Goal: Task Accomplishment & Management: Manage account settings

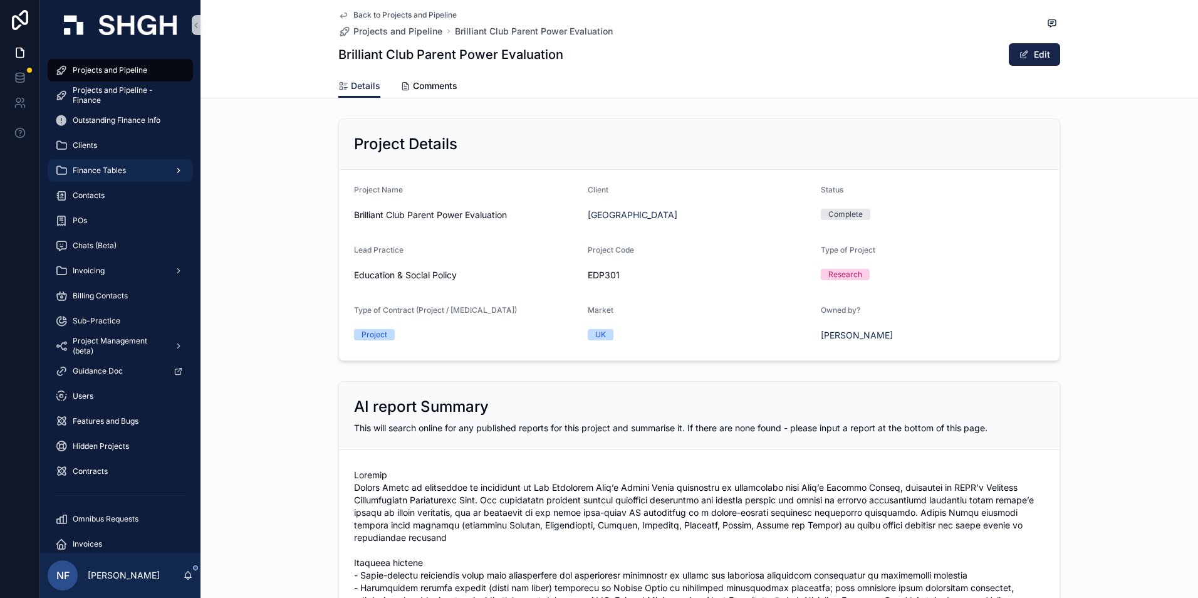
click at [87, 166] on span "Finance Tables" at bounding box center [99, 170] width 53 height 10
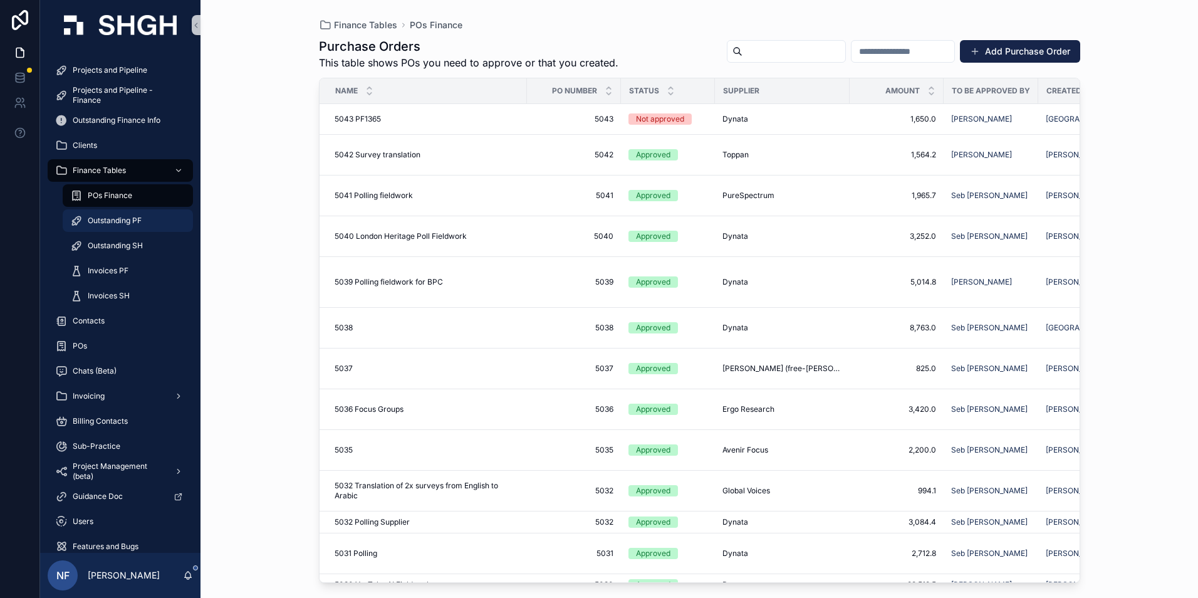
click at [118, 223] on span "Outstanding PF" at bounding box center [115, 221] width 54 height 10
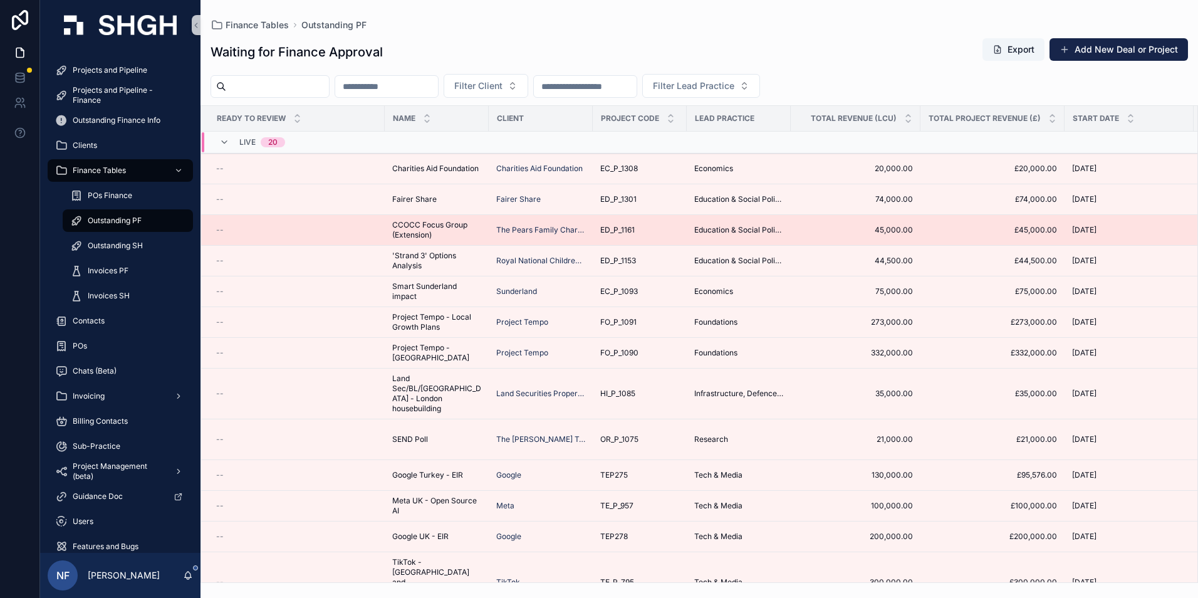
scroll to position [214, 0]
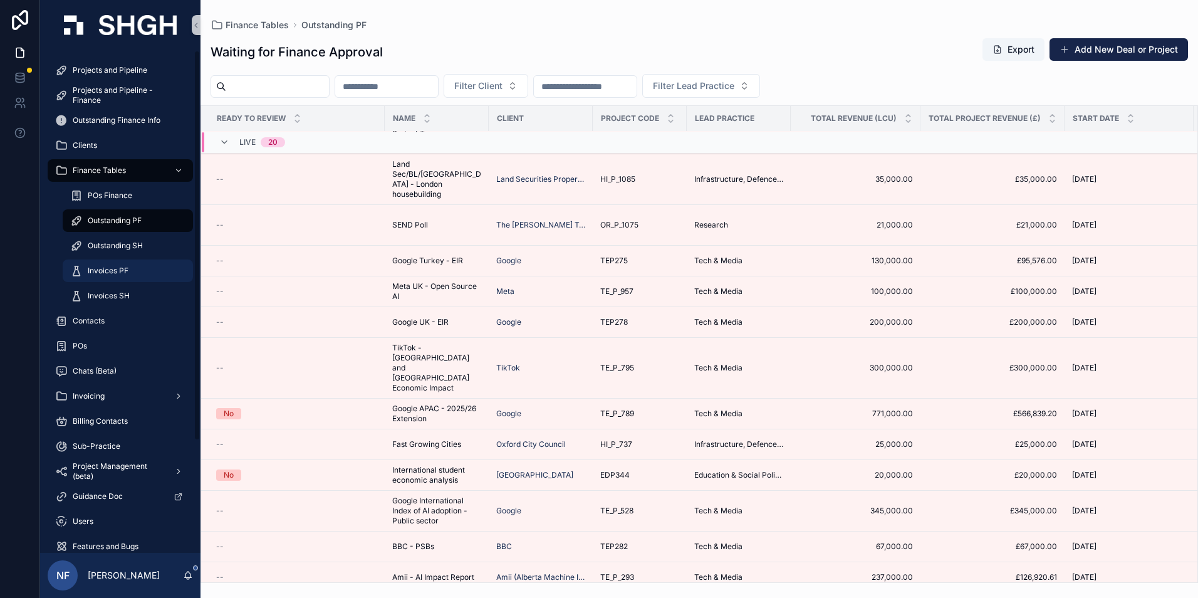
click at [106, 266] on span "Invoices PF" at bounding box center [108, 271] width 41 height 10
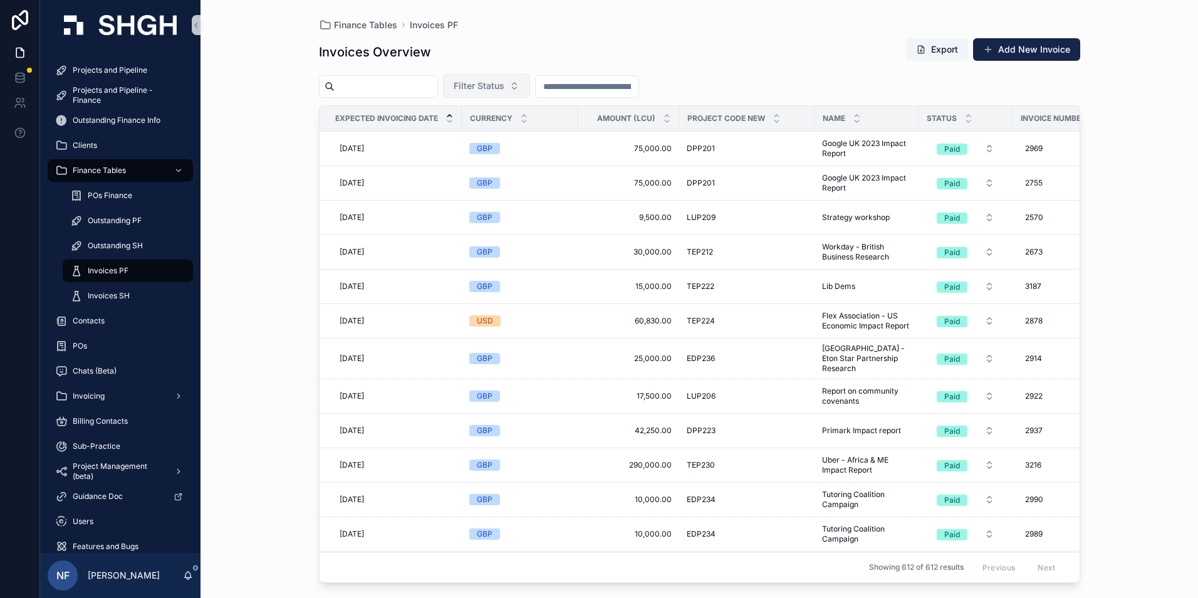
click at [514, 79] on button "Filter Status" at bounding box center [486, 86] width 87 height 24
click at [487, 141] on div "Waiting to Send" at bounding box center [518, 137] width 150 height 20
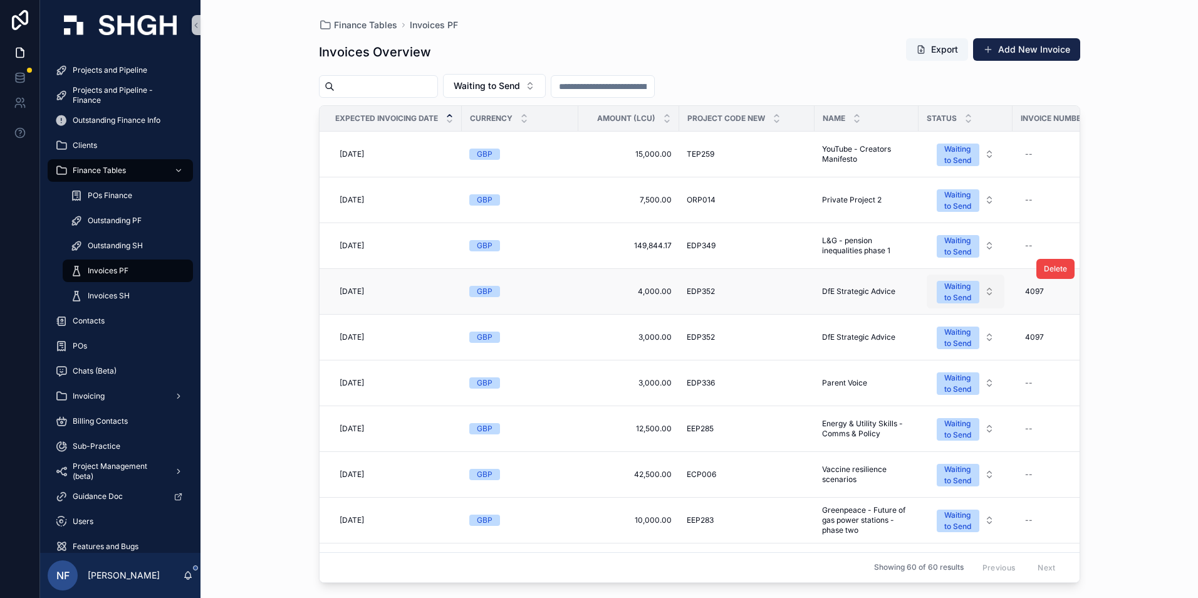
click at [967, 298] on div "Waiting to Send" at bounding box center [958, 292] width 28 height 23
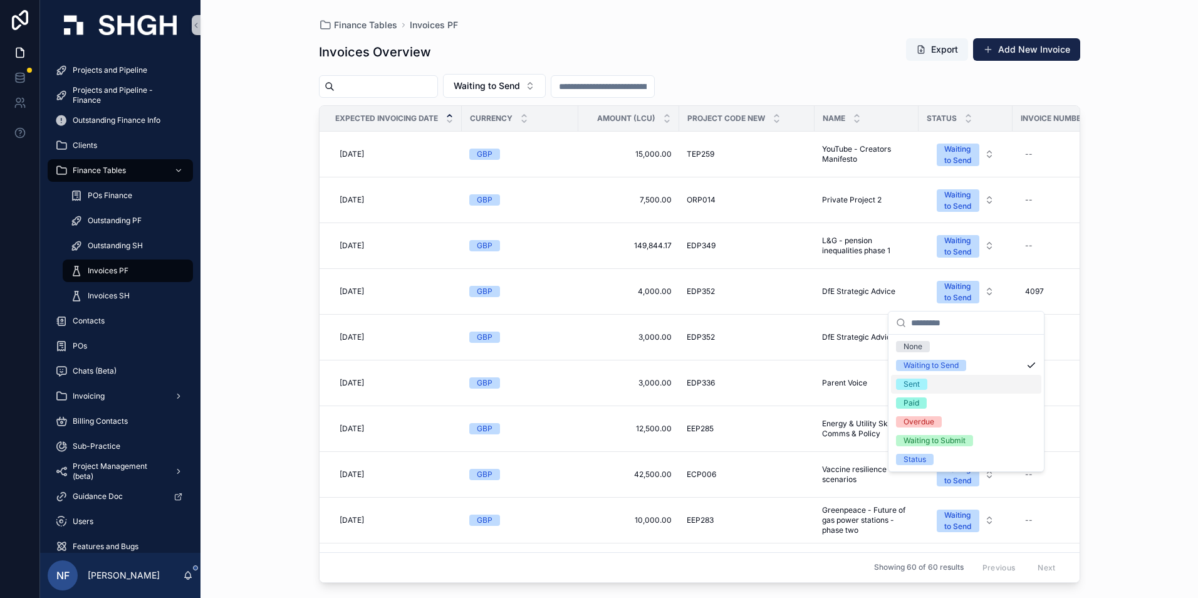
click at [923, 378] on span "Sent" at bounding box center [911, 383] width 31 height 11
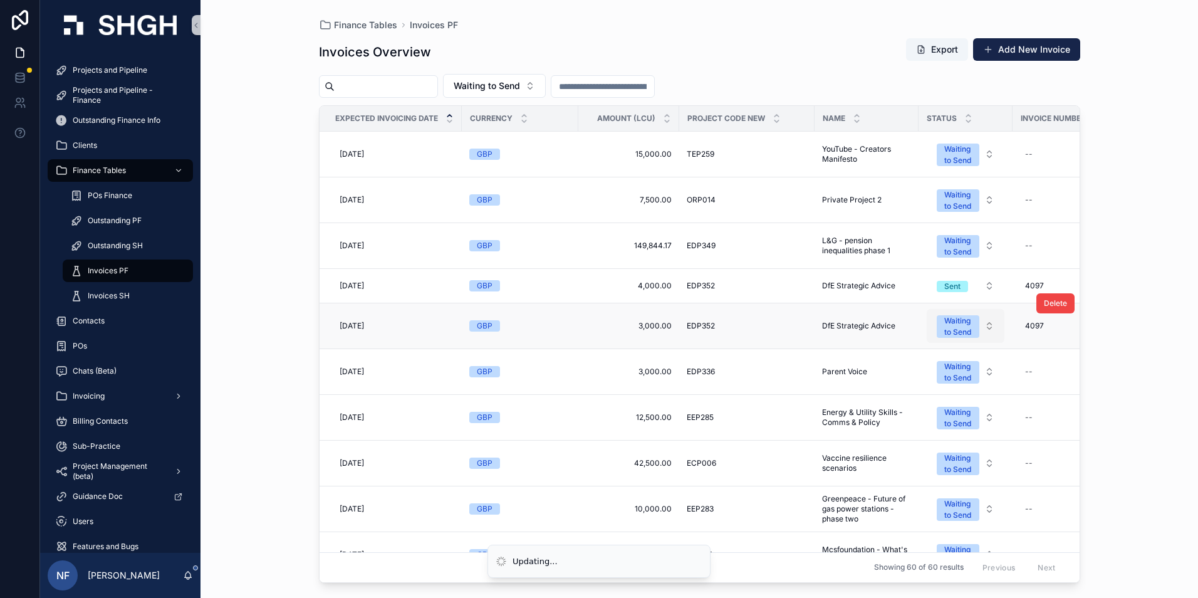
click at [968, 340] on button "Waiting to Send" at bounding box center [966, 326] width 78 height 34
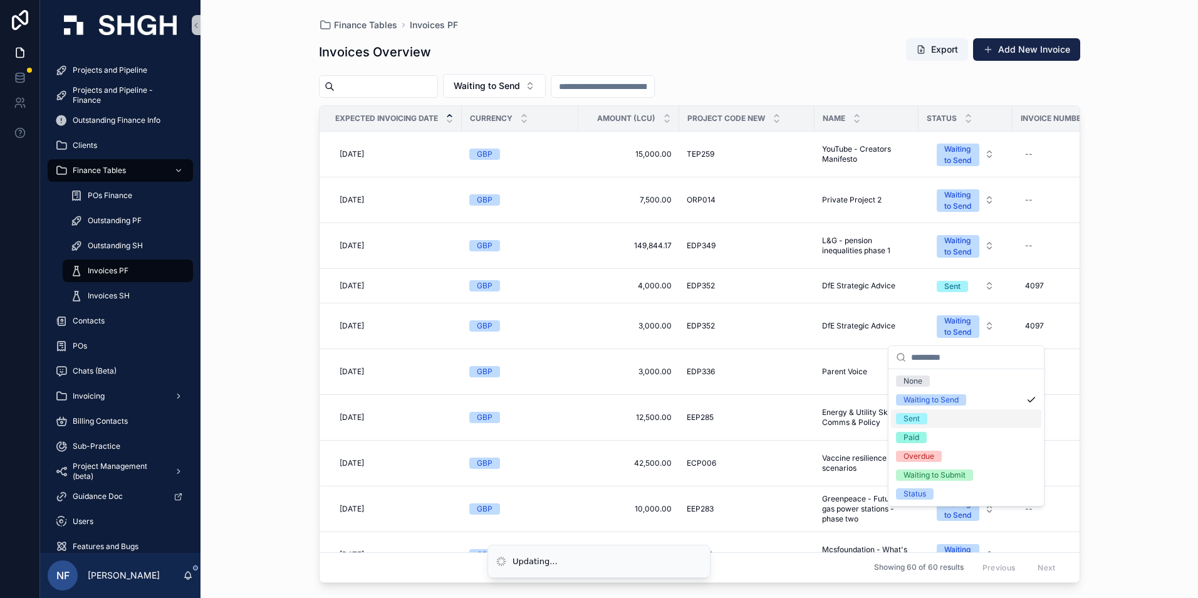
click at [932, 414] on div "Sent" at bounding box center [966, 418] width 150 height 19
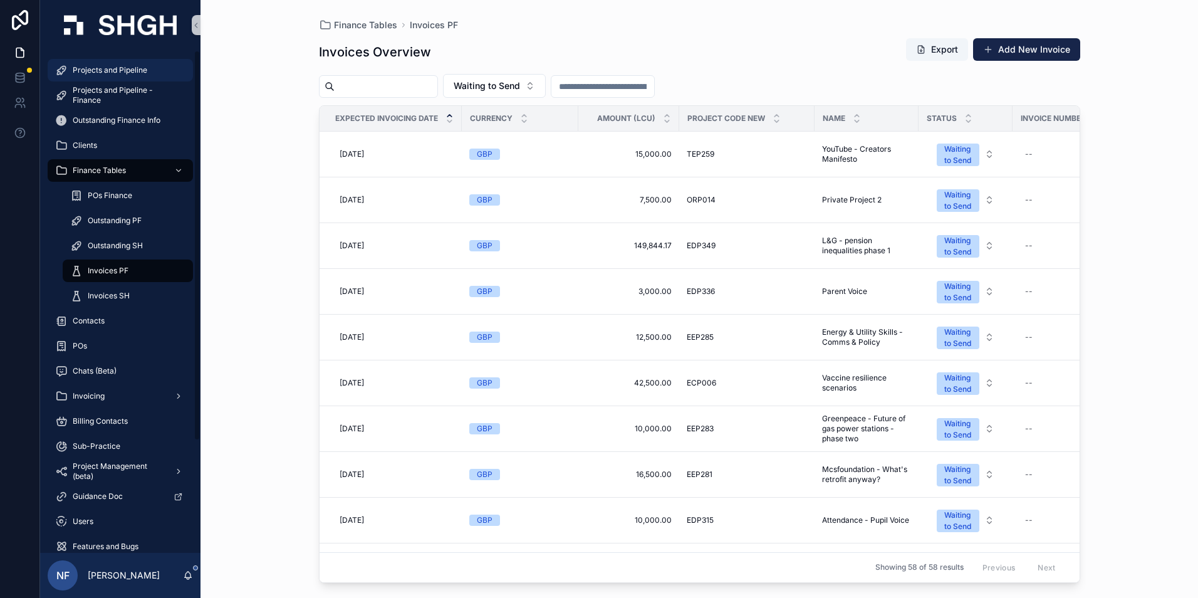
click at [74, 64] on div "Projects and Pipeline" at bounding box center [120, 70] width 130 height 20
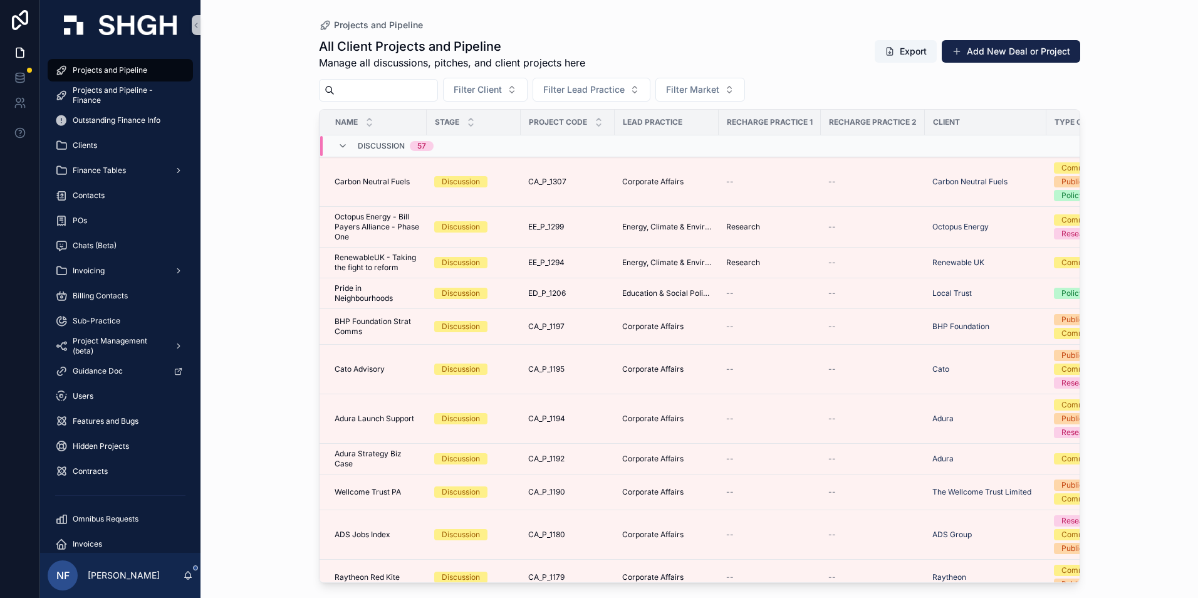
click at [358, 97] on input "scrollable content" at bounding box center [386, 90] width 103 height 18
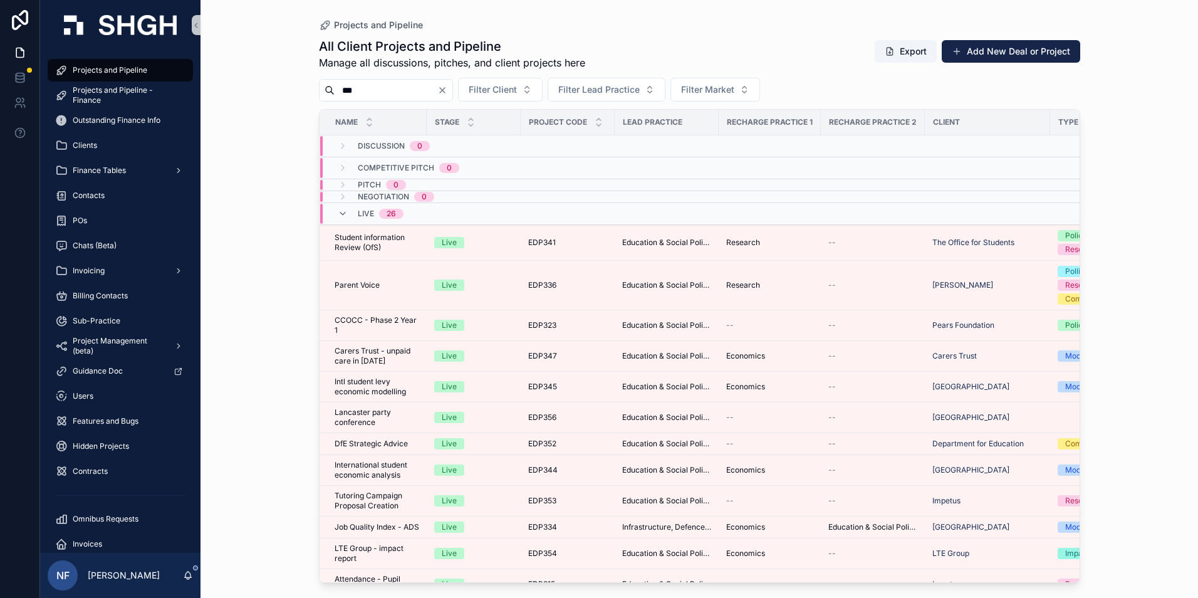
click at [385, 96] on input "***" at bounding box center [386, 90] width 103 height 18
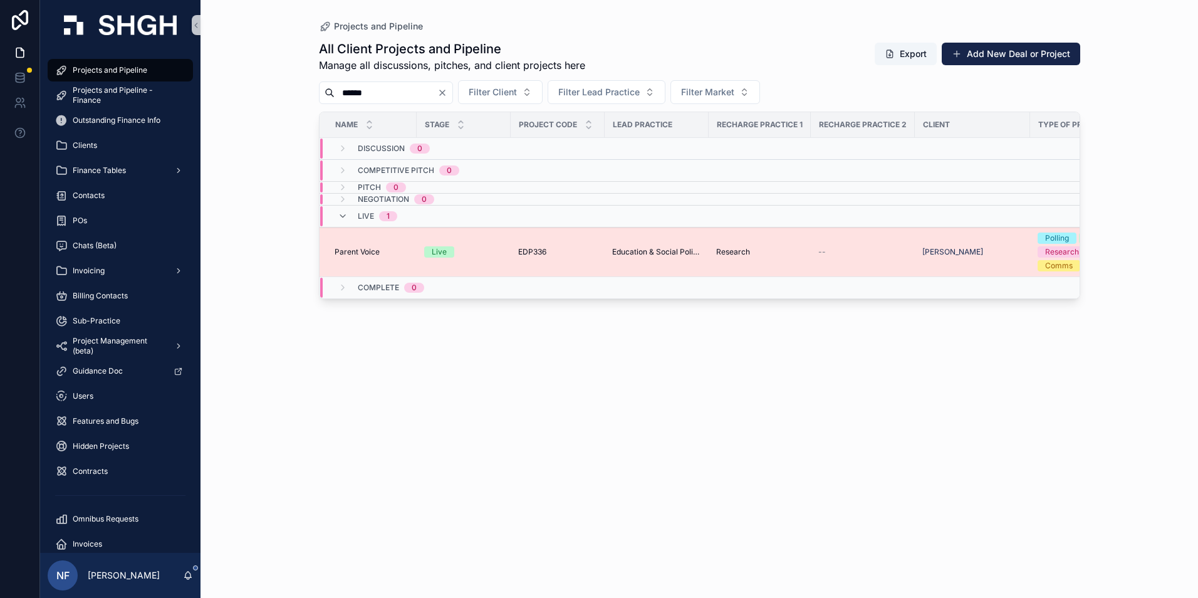
type input "******"
click at [345, 256] on span "Parent Voice" at bounding box center [357, 252] width 45 height 10
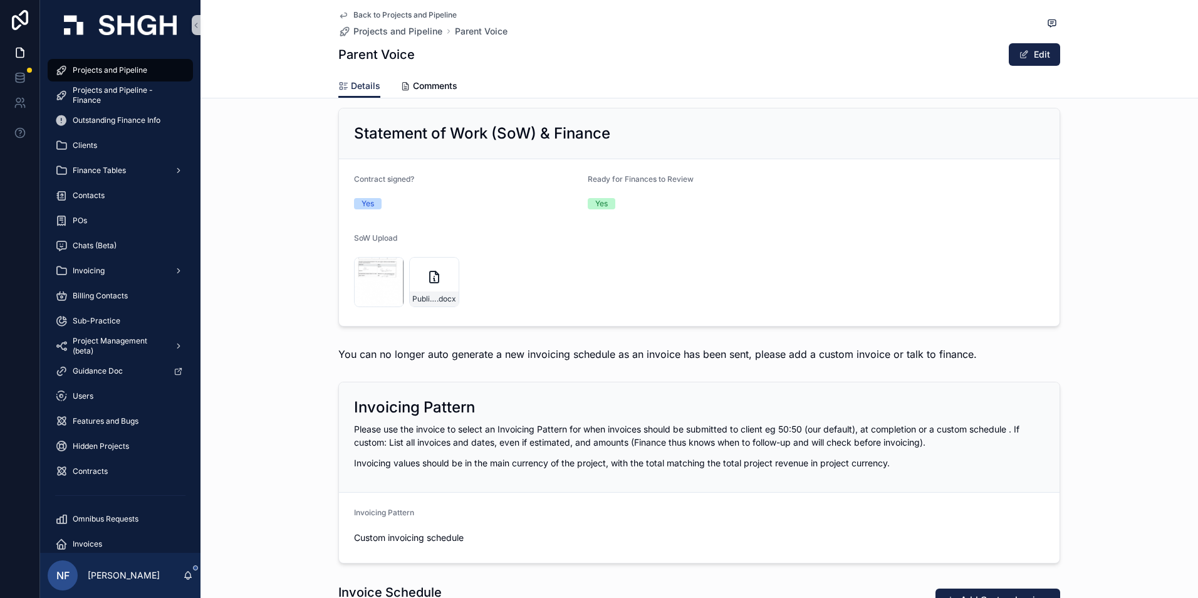
scroll to position [1316, 0]
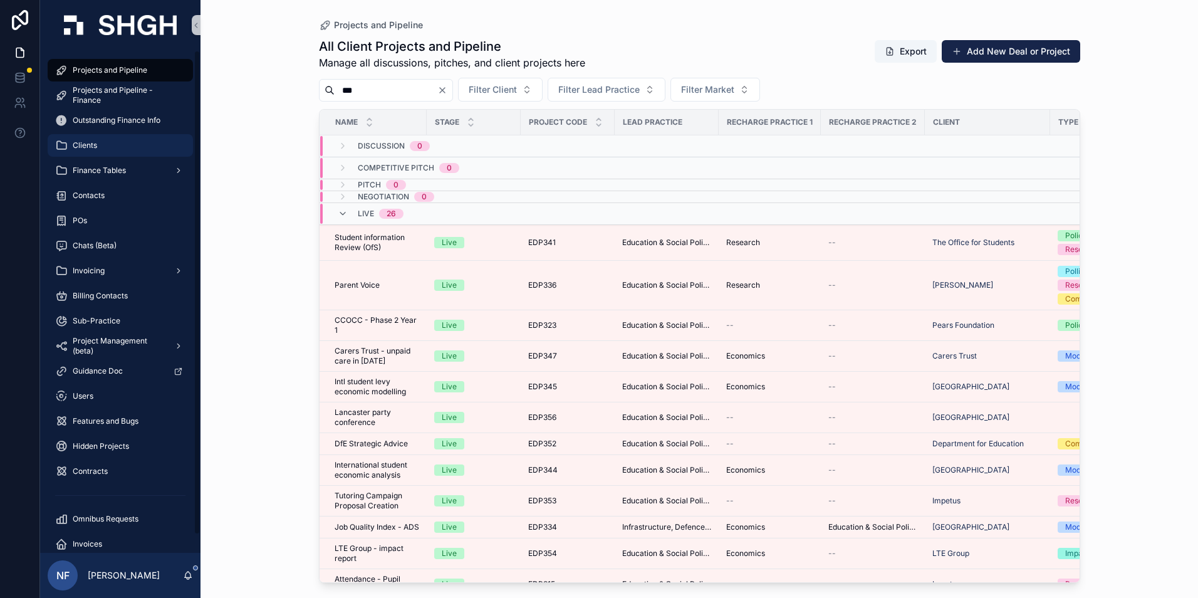
type input "***"
click at [105, 171] on span "Finance Tables" at bounding box center [99, 170] width 53 height 10
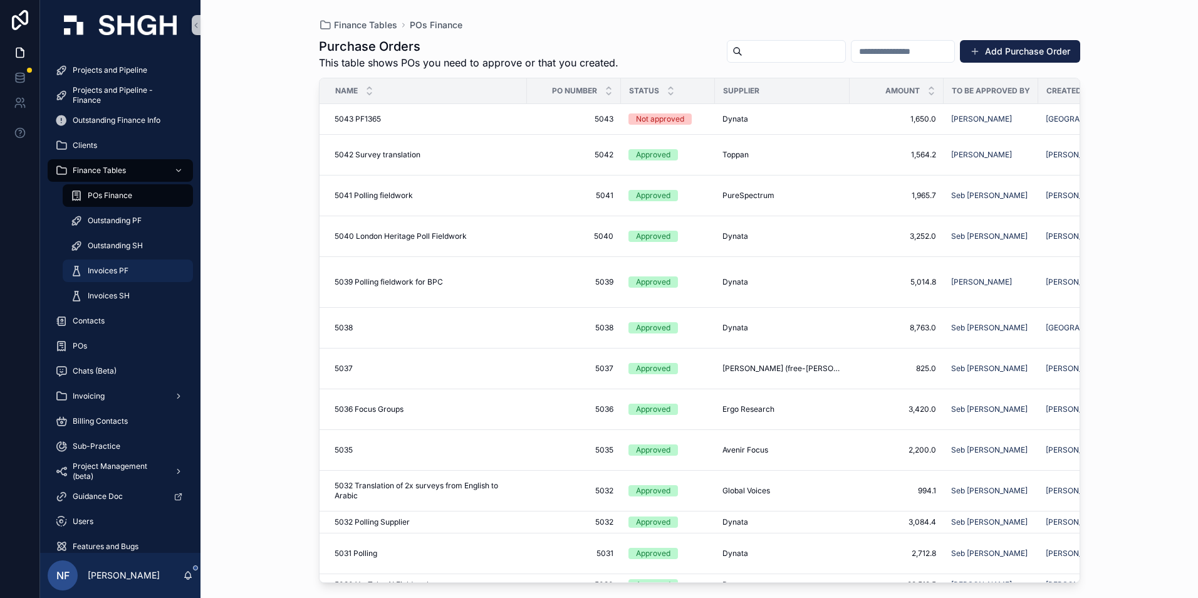
click at [104, 264] on div "Invoices PF" at bounding box center [127, 271] width 115 height 20
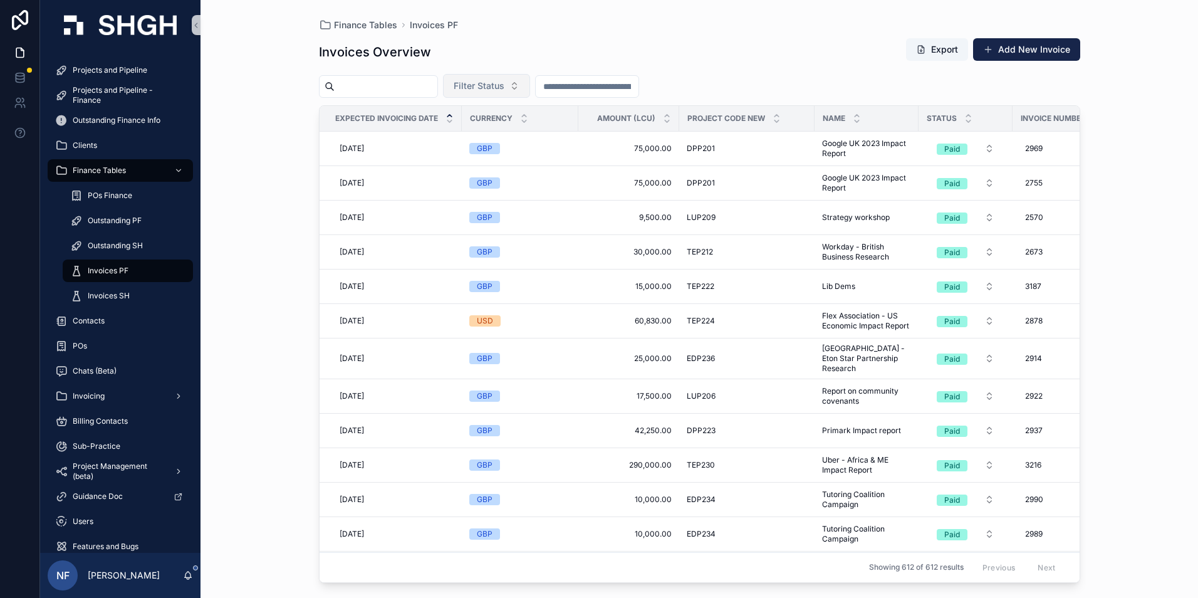
click at [504, 90] on span "Filter Status" at bounding box center [479, 86] width 51 height 13
click at [519, 136] on div "Waiting to Send" at bounding box center [518, 137] width 150 height 20
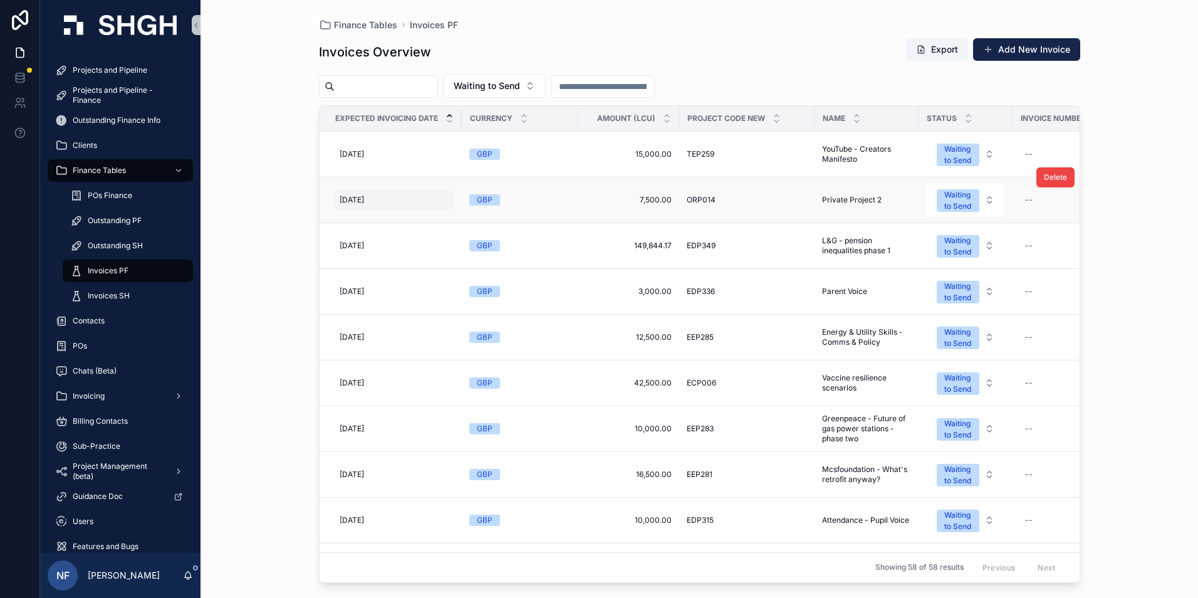
click at [364, 201] on span "[DATE]" at bounding box center [352, 200] width 24 height 10
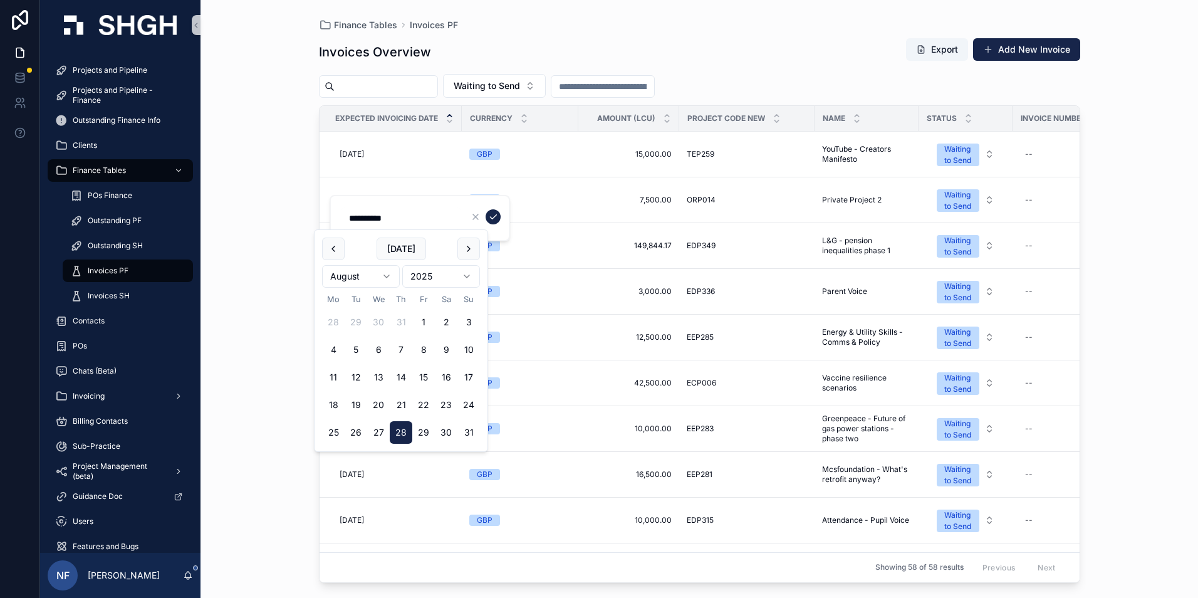
click at [392, 274] on html "Projects and Pipeline Projects and Pipeline - Finance Outstanding Finance Info …" at bounding box center [599, 299] width 1198 height 598
click at [333, 434] on button "29" at bounding box center [333, 432] width 23 height 23
type input "**********"
click at [337, 432] on button "29" at bounding box center [333, 432] width 23 height 23
click at [501, 213] on form "**********" at bounding box center [421, 218] width 160 height 24
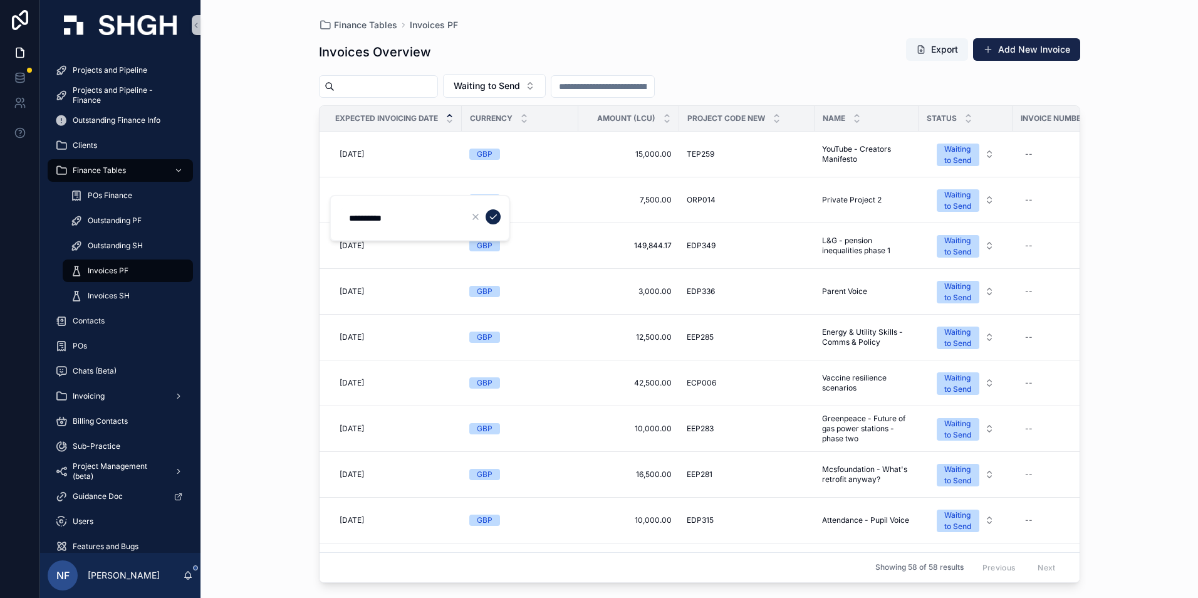
click at [490, 214] on icon "scrollable content" at bounding box center [493, 217] width 10 height 10
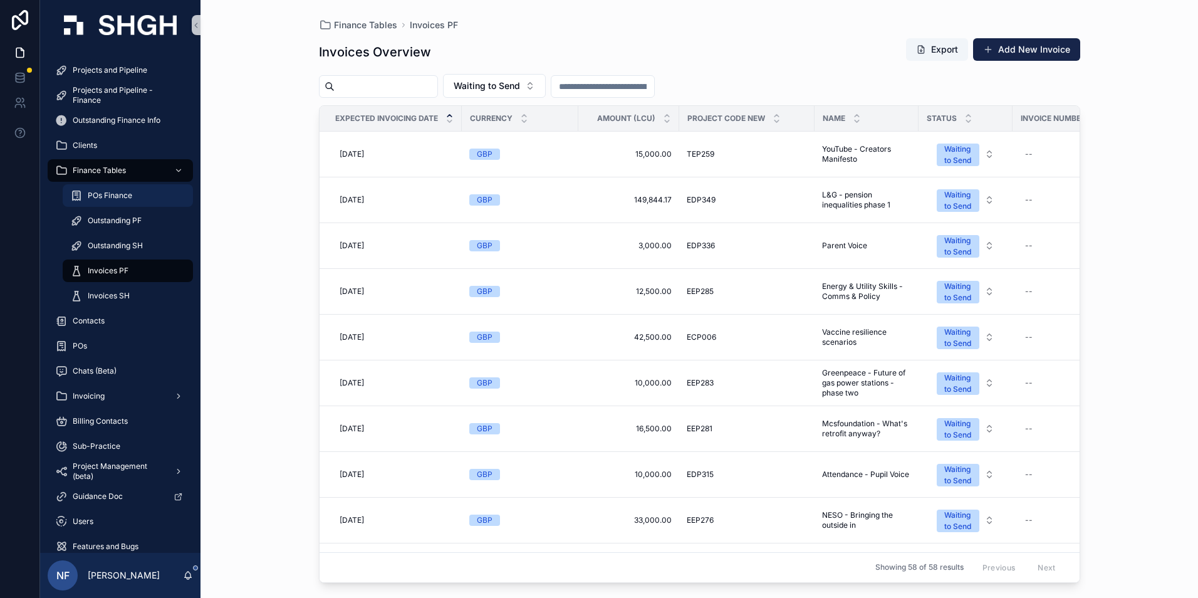
click at [112, 197] on span "POs Finance" at bounding box center [110, 196] width 44 height 10
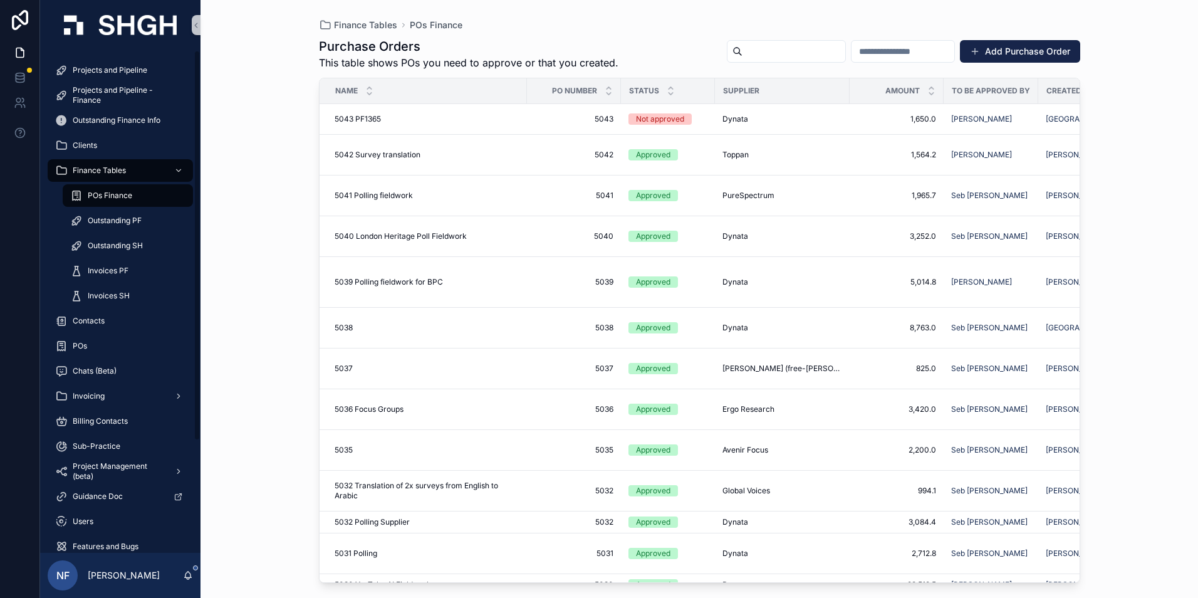
click at [115, 199] on span "POs Finance" at bounding box center [110, 196] width 44 height 10
click at [109, 224] on span "Outstanding PF" at bounding box center [115, 221] width 54 height 10
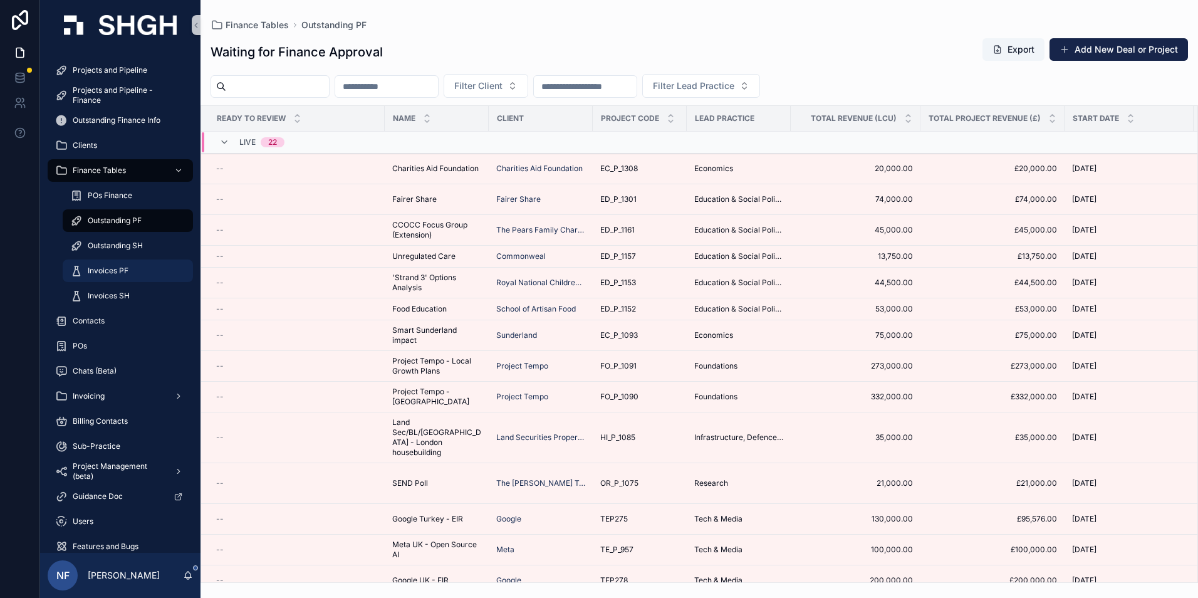
click at [100, 261] on div "Invoices PF" at bounding box center [127, 271] width 115 height 20
click at [100, 266] on span "Invoices PF" at bounding box center [108, 271] width 41 height 10
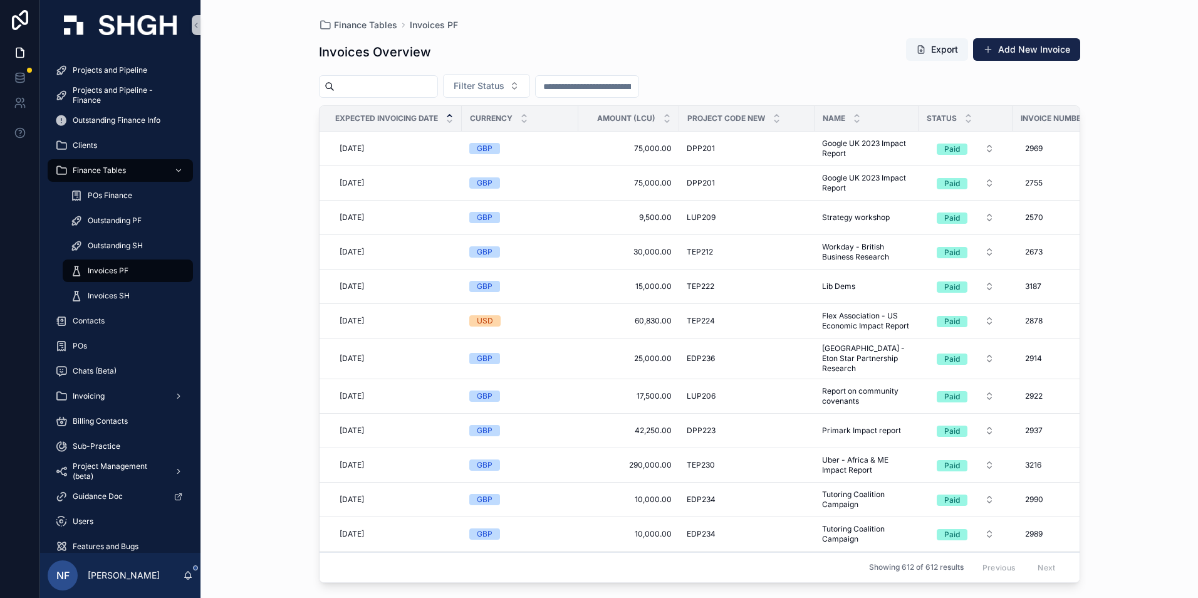
click at [100, 267] on span "Invoices PF" at bounding box center [108, 271] width 41 height 10
click at [498, 84] on span "Filter Status" at bounding box center [479, 86] width 51 height 13
click at [481, 140] on div "Waiting to Send" at bounding box center [518, 137] width 150 height 20
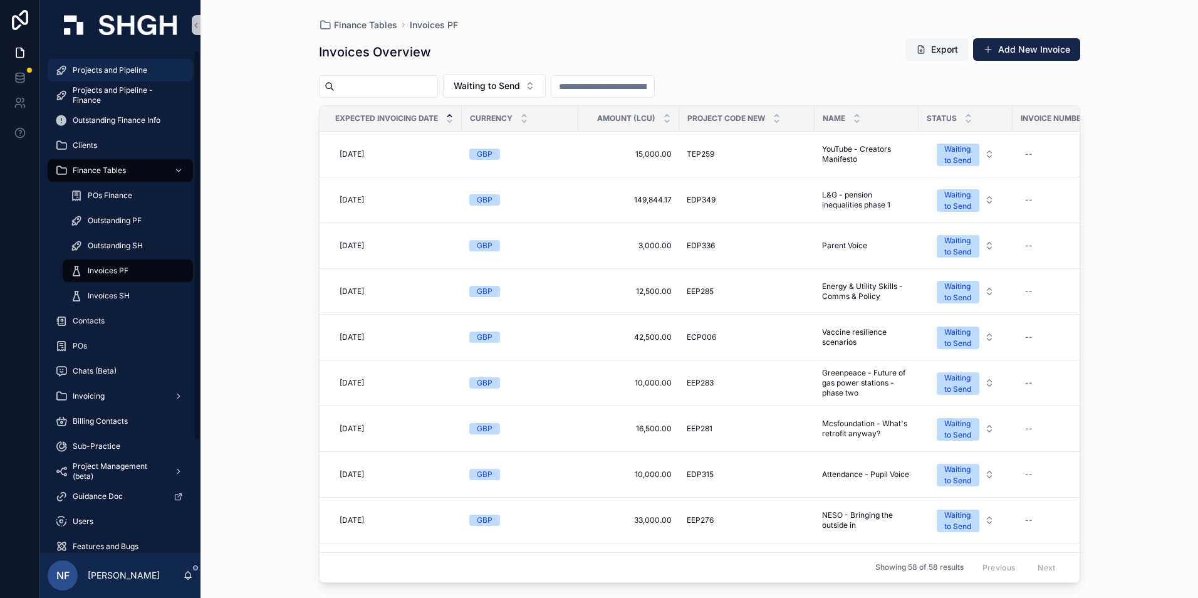
click at [119, 66] on span "Projects and Pipeline" at bounding box center [110, 70] width 75 height 10
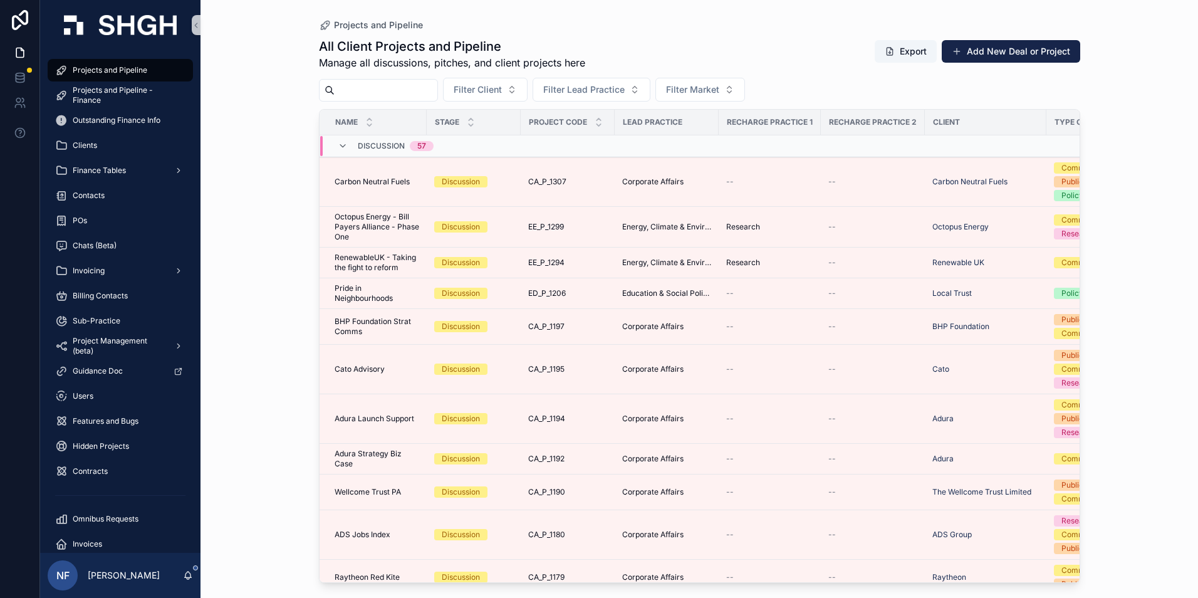
click at [381, 93] on input "scrollable content" at bounding box center [386, 90] width 103 height 18
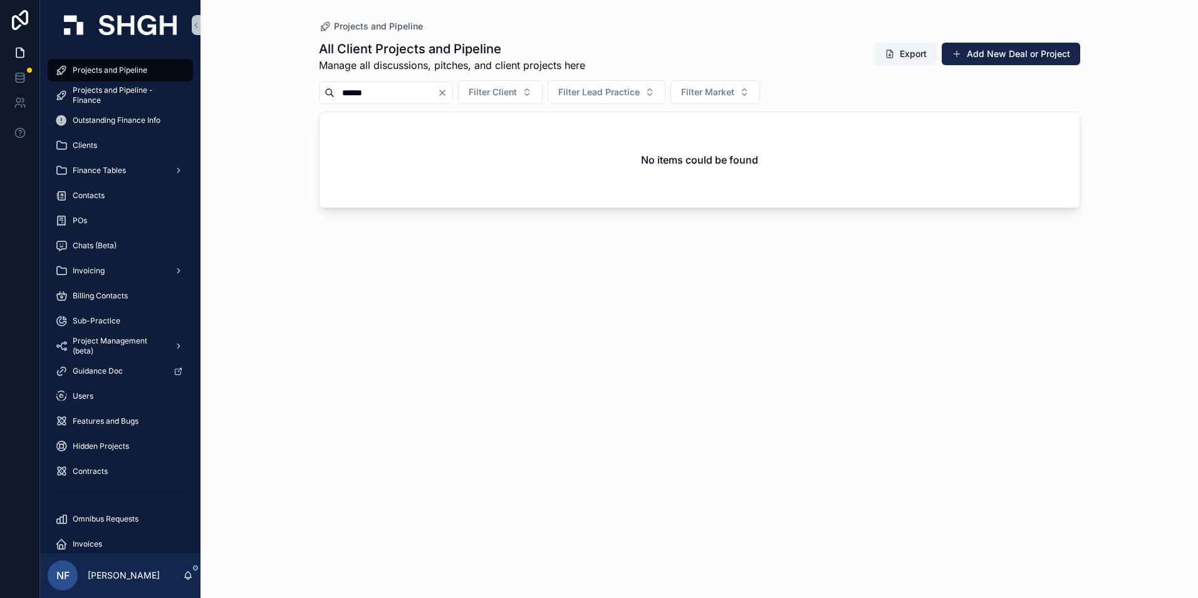
click at [363, 92] on input "******" at bounding box center [386, 93] width 103 height 18
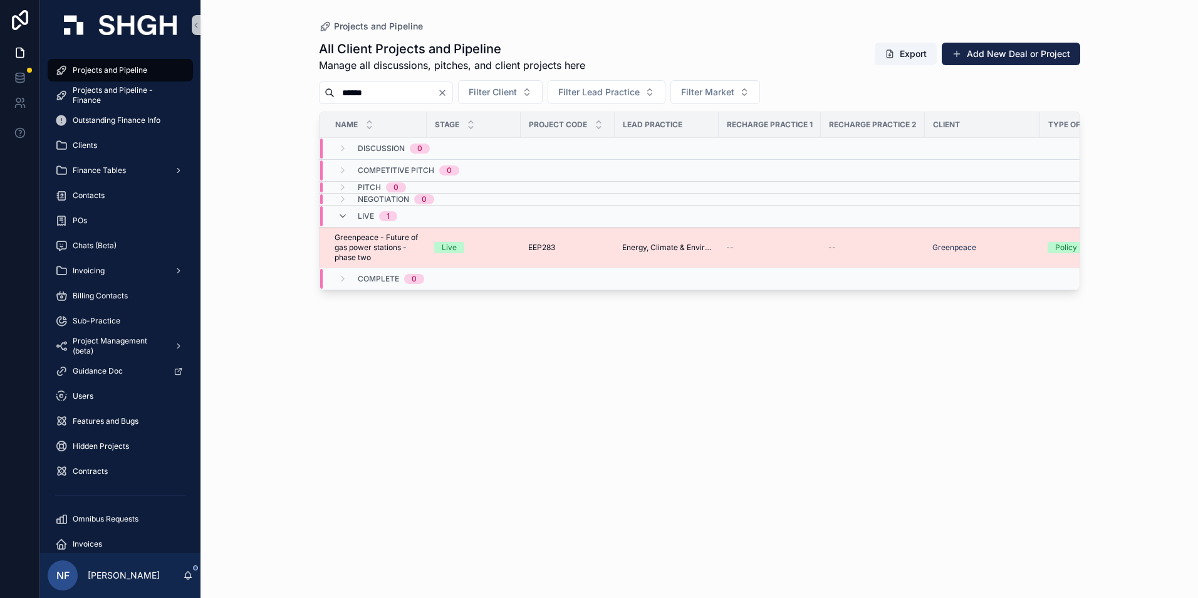
type input "******"
click at [341, 241] on span "Greenpeace - Future of gas power stations - phase two" at bounding box center [377, 247] width 85 height 30
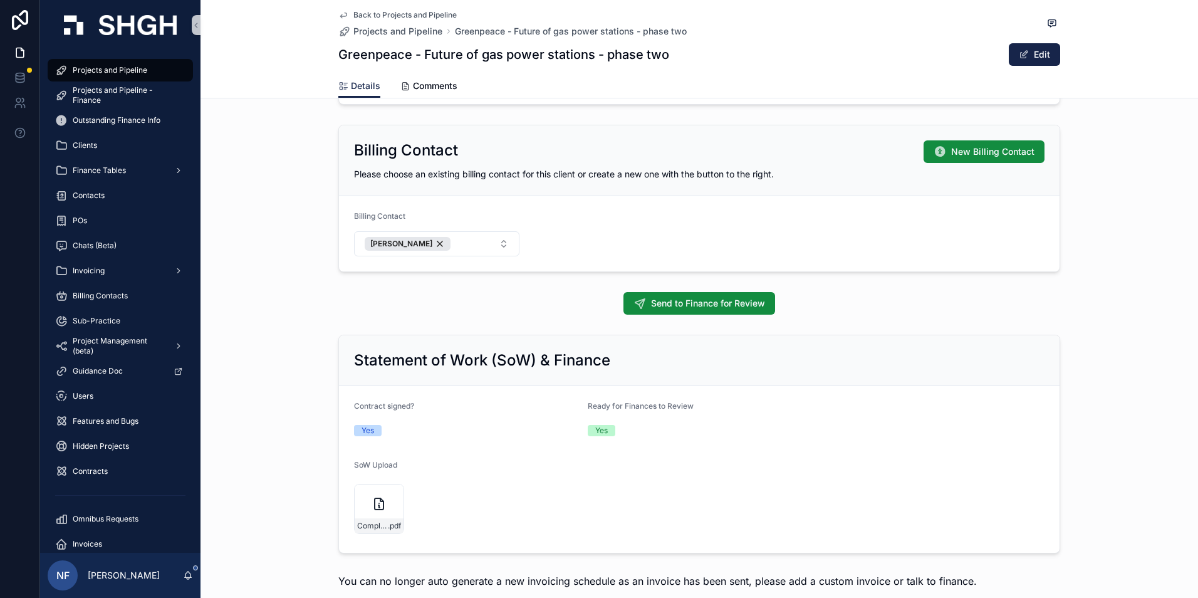
scroll to position [940, 0]
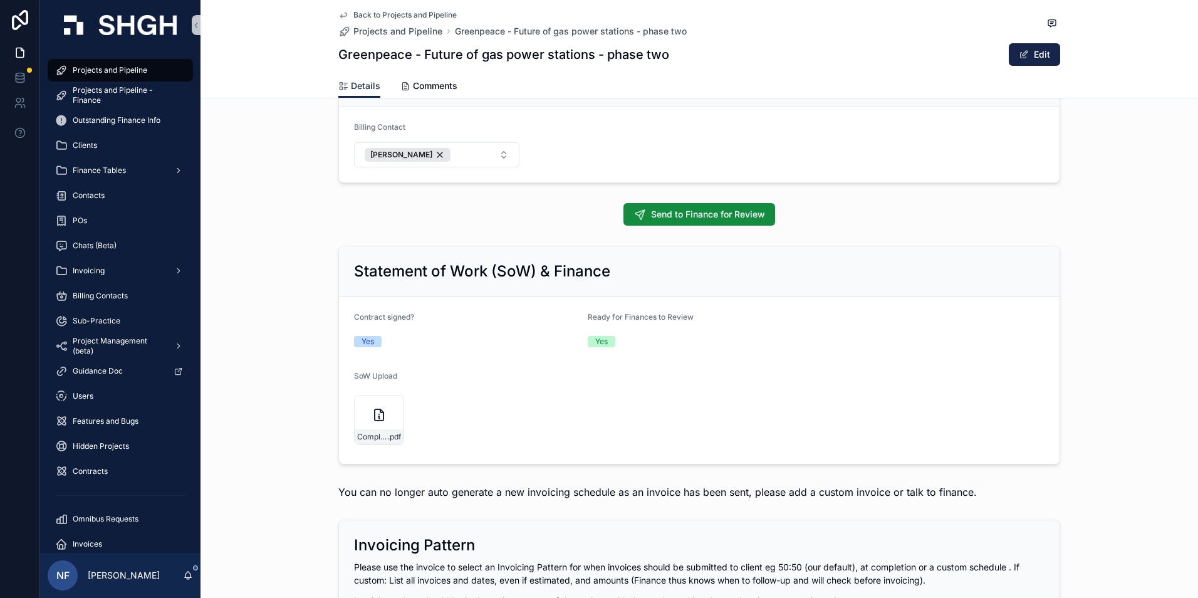
click at [388, 445] on div "Complete_with_Docusign_Project_Services_Term_Greenpeace-phase-2 .pdf" at bounding box center [524, 420] width 340 height 58
click at [389, 439] on span ".pdf" at bounding box center [394, 437] width 13 height 10
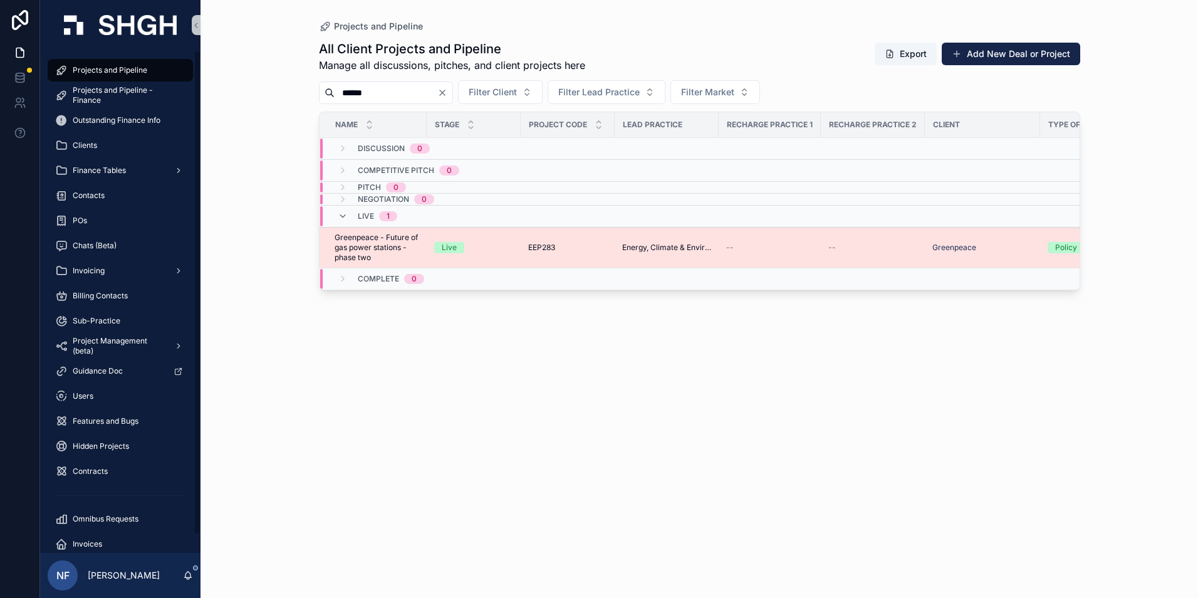
click at [357, 236] on span "Greenpeace - Future of gas power stations - phase two" at bounding box center [377, 247] width 85 height 30
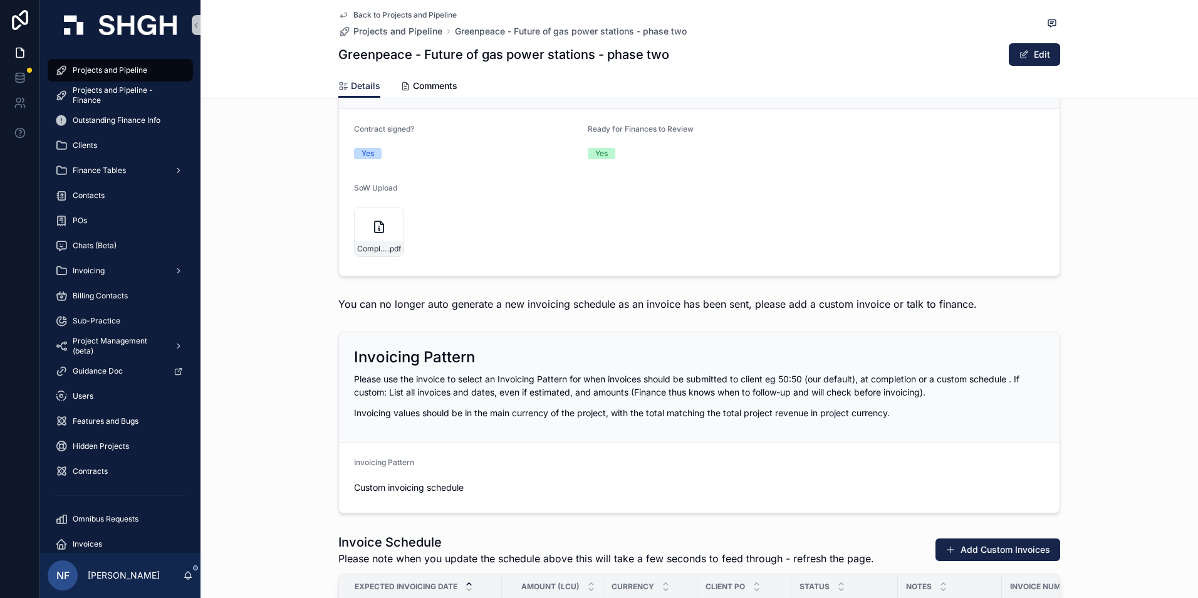
scroll to position [1316, 0]
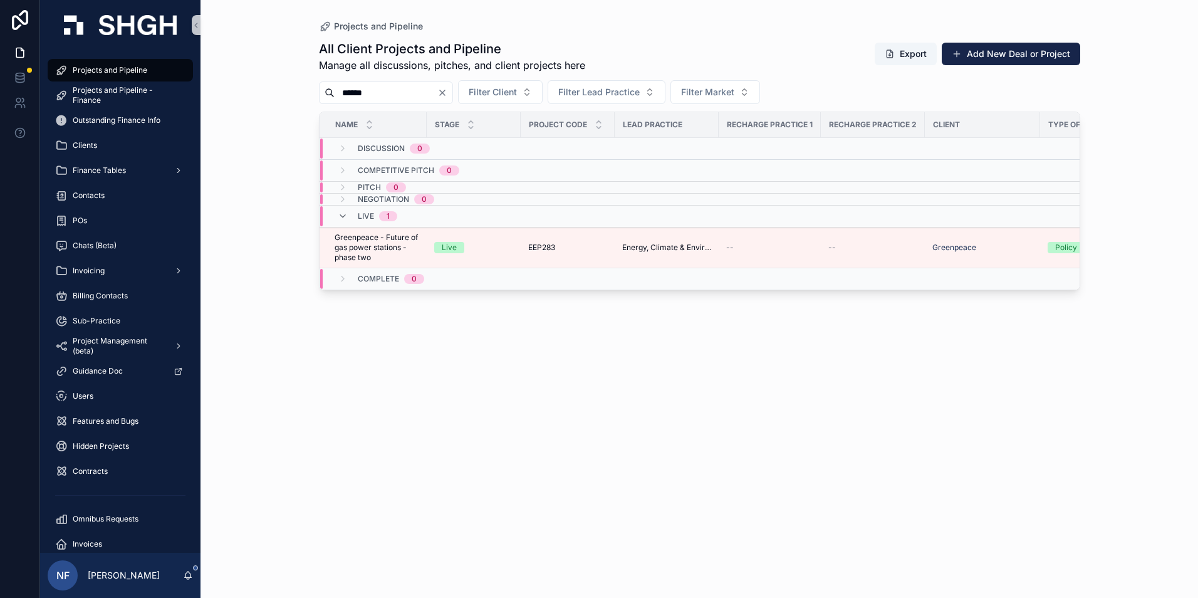
type input "******"
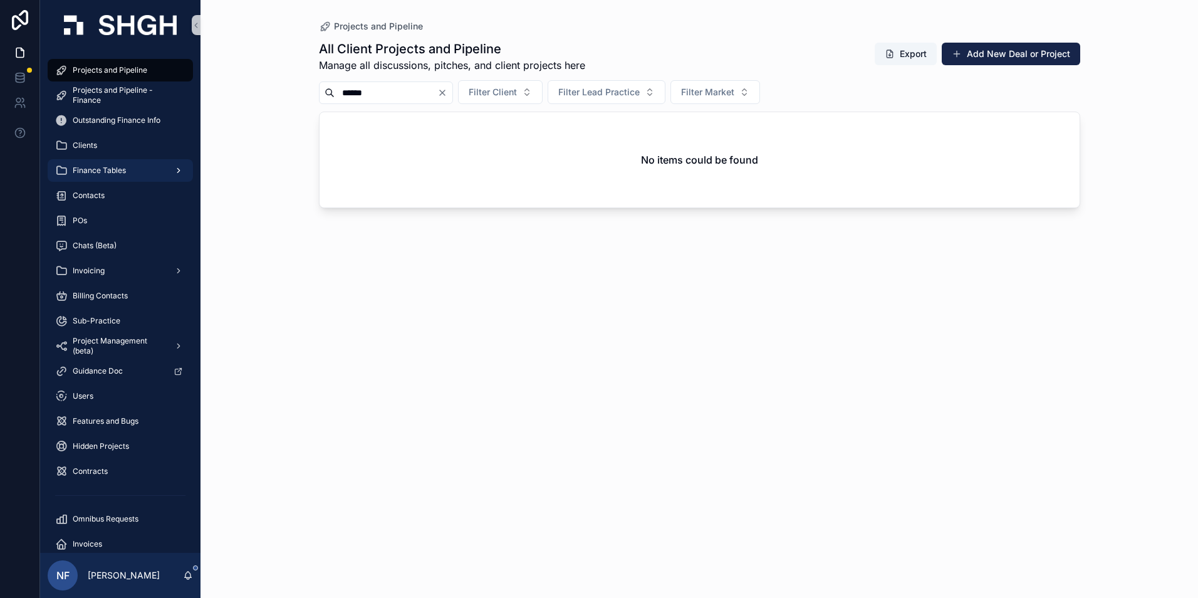
click at [86, 171] on span "Finance Tables" at bounding box center [99, 170] width 53 height 10
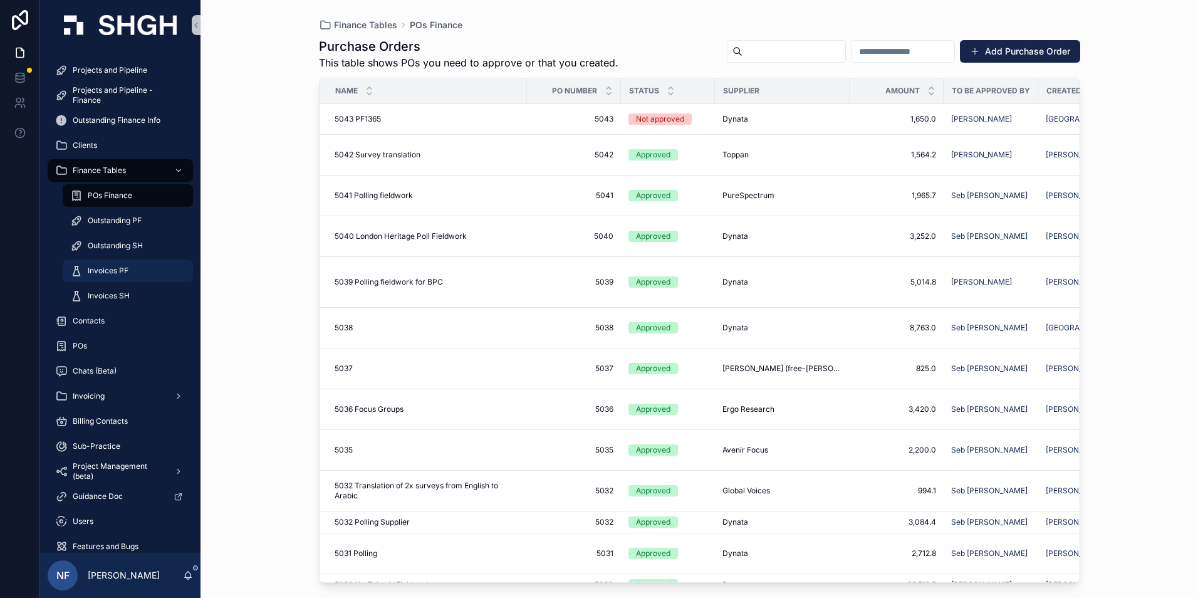
click at [92, 269] on span "Invoices PF" at bounding box center [108, 271] width 41 height 10
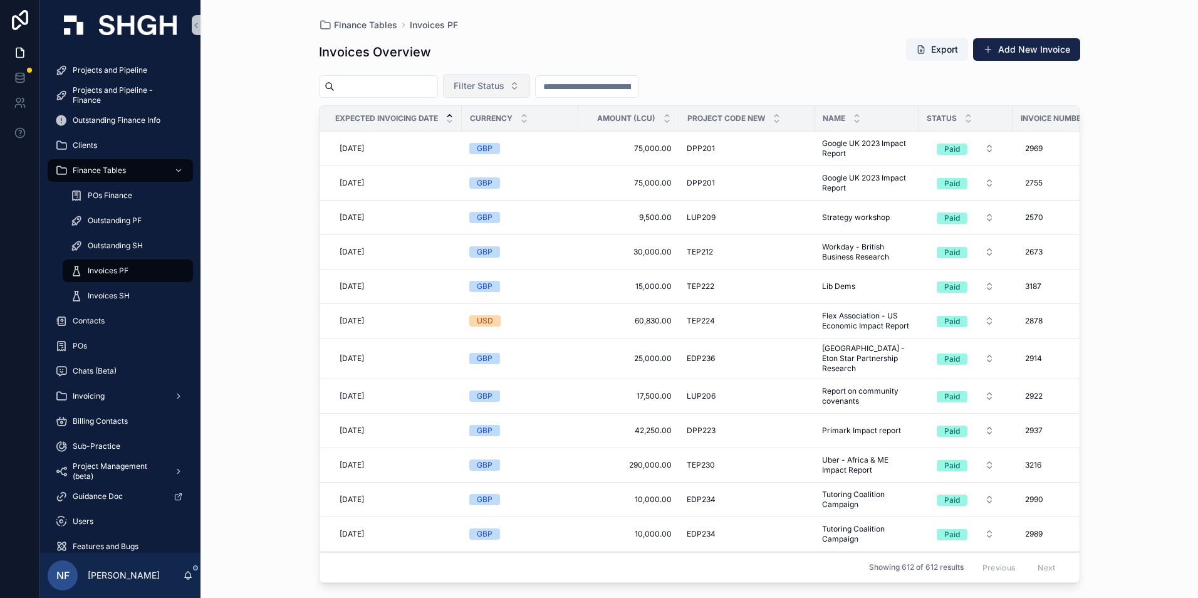
click at [498, 83] on span "Filter Status" at bounding box center [479, 86] width 51 height 13
click at [483, 135] on div "Waiting to Send" at bounding box center [518, 137] width 150 height 20
